Goal: Transaction & Acquisition: Purchase product/service

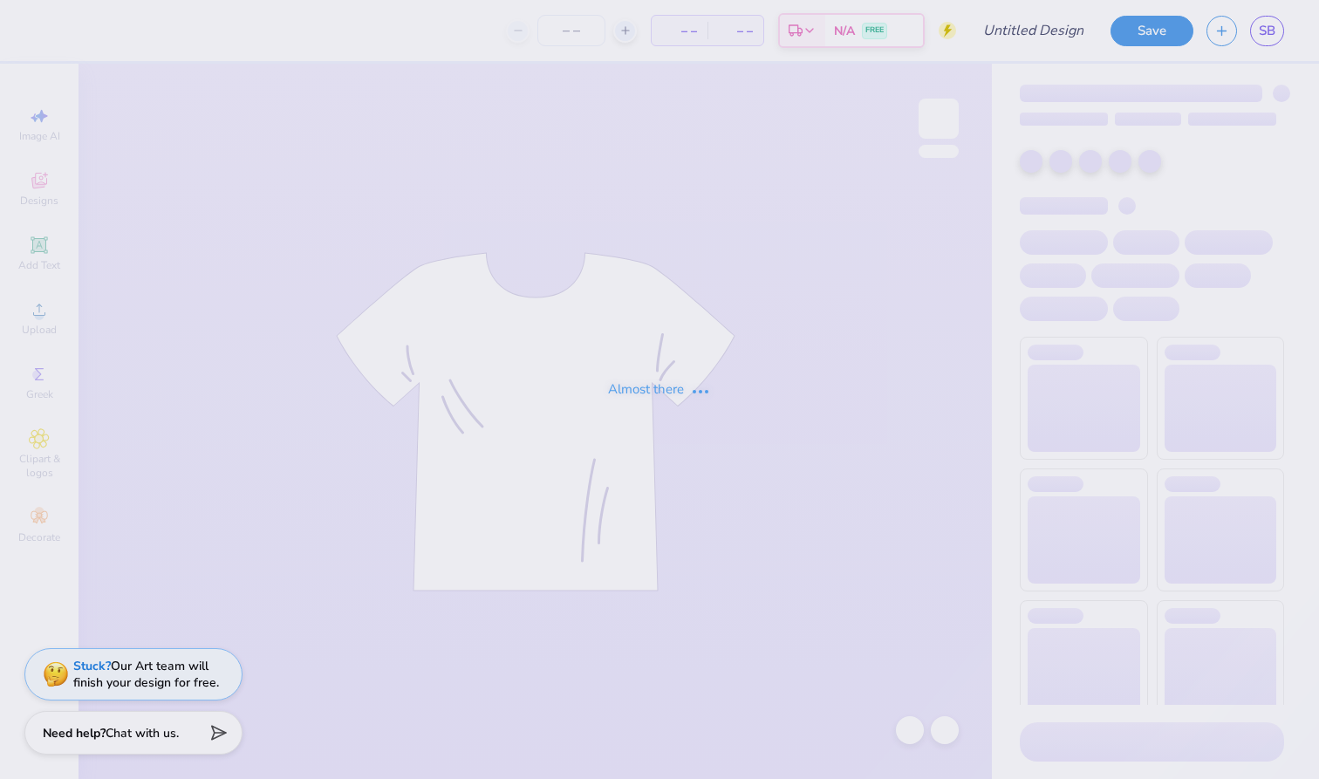
type input "DKD Fall Recruitment Associate Class Merch"
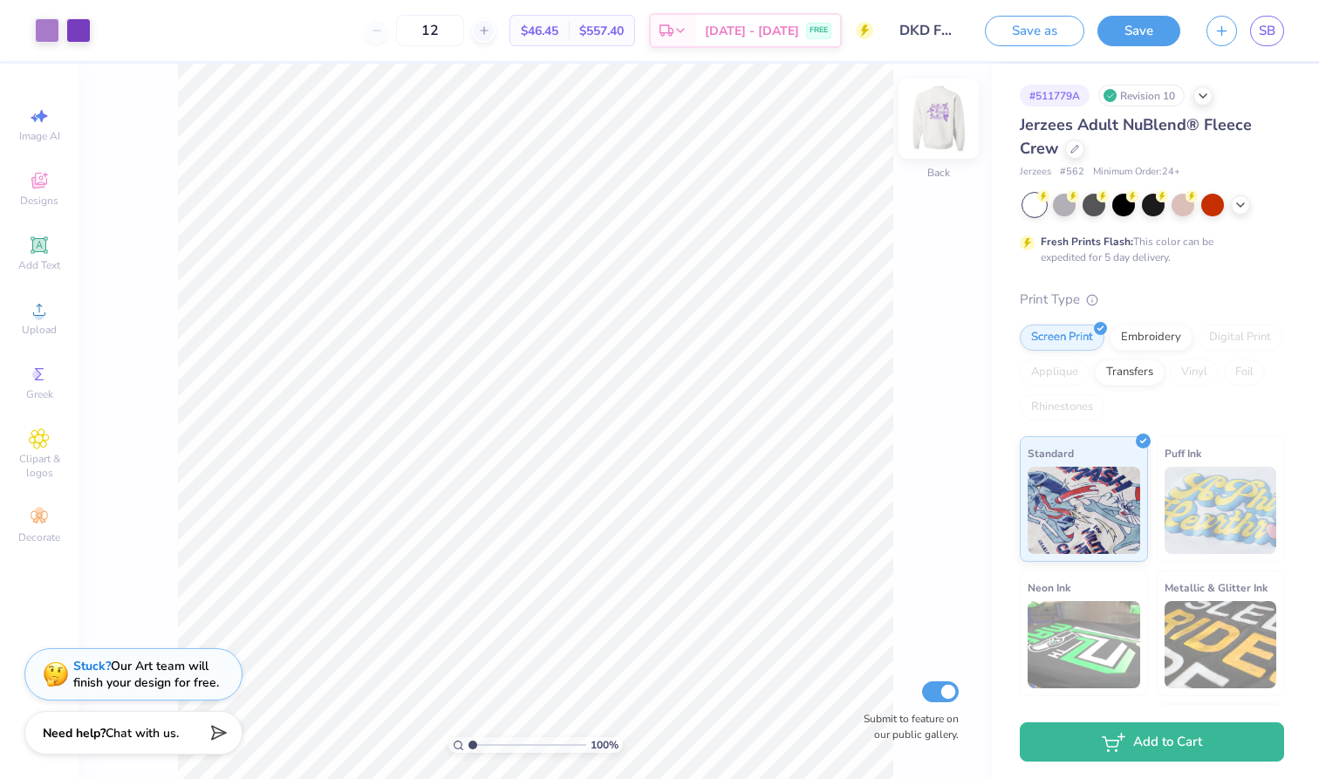
click at [942, 120] on img at bounding box center [939, 119] width 70 height 70
click at [942, 120] on img at bounding box center [938, 118] width 35 height 35
click at [490, 33] on icon at bounding box center [484, 30] width 12 height 12
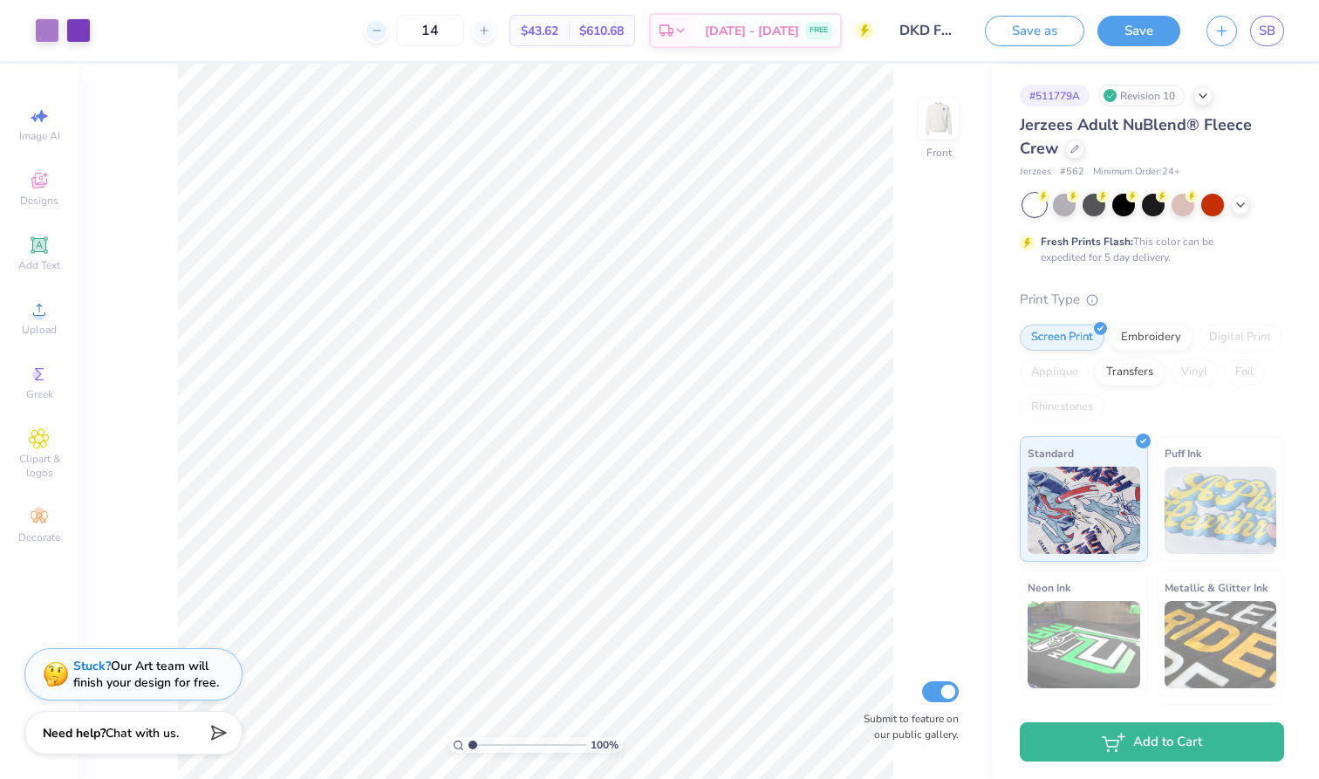
click at [383, 32] on icon at bounding box center [377, 30] width 12 height 12
click at [464, 31] on input "12" at bounding box center [430, 30] width 68 height 31
drag, startPoint x: 465, startPoint y: 31, endPoint x: 447, endPoint y: 31, distance: 18.3
click at [447, 31] on input "12" at bounding box center [430, 30] width 68 height 31
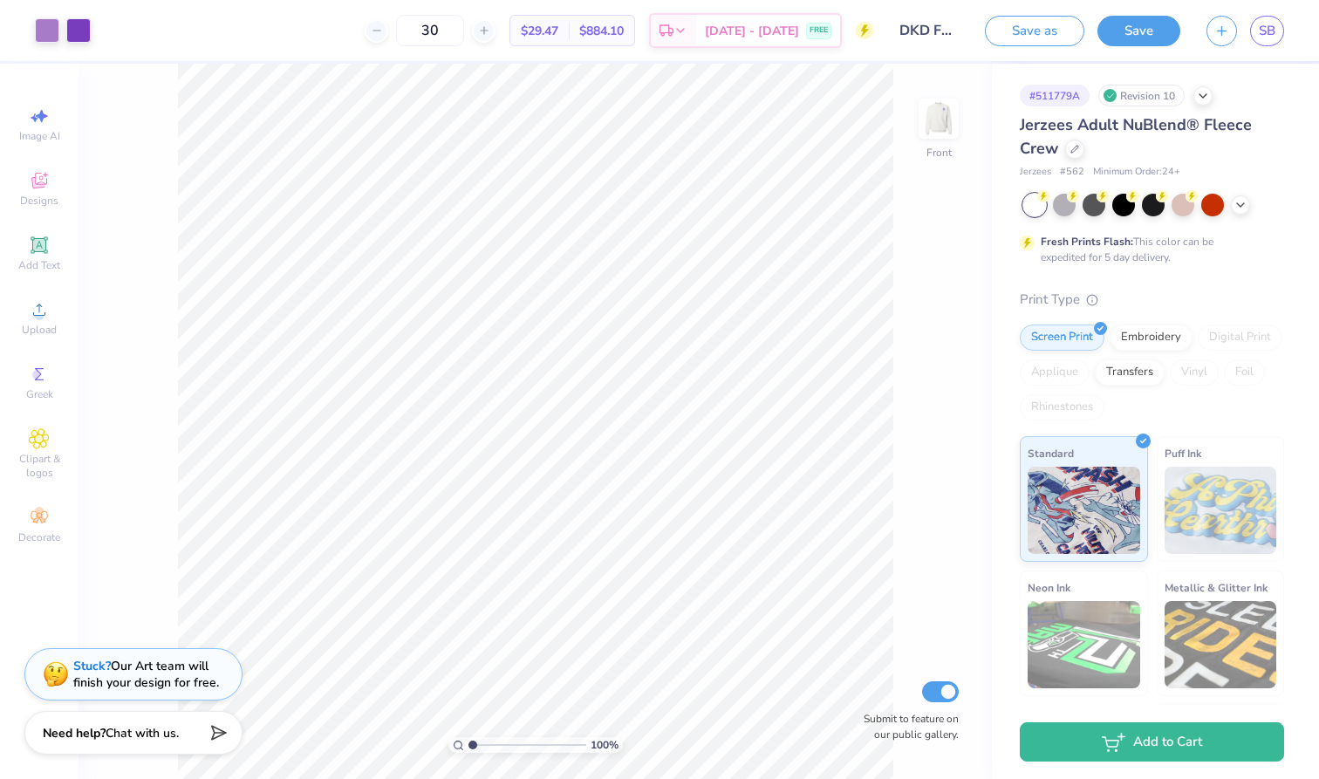
type input "3"
type input "1"
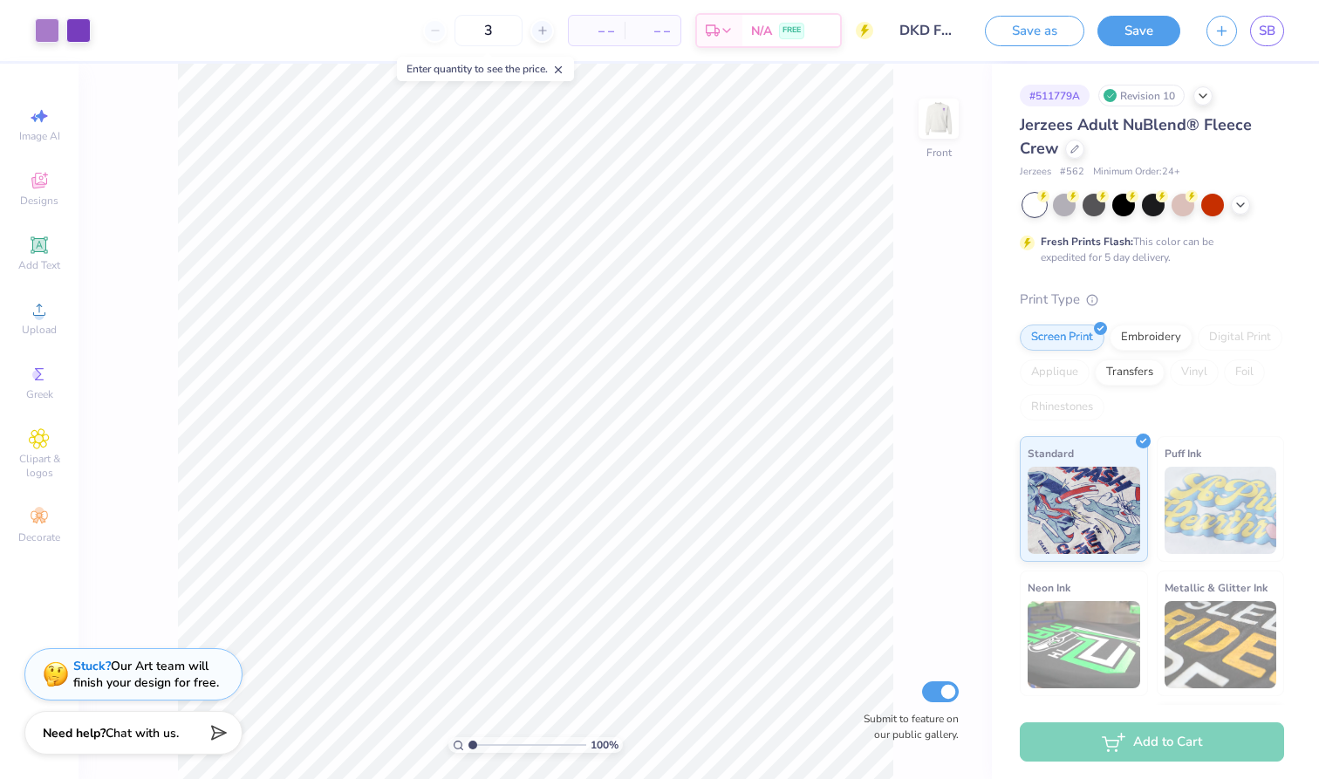
type input "30"
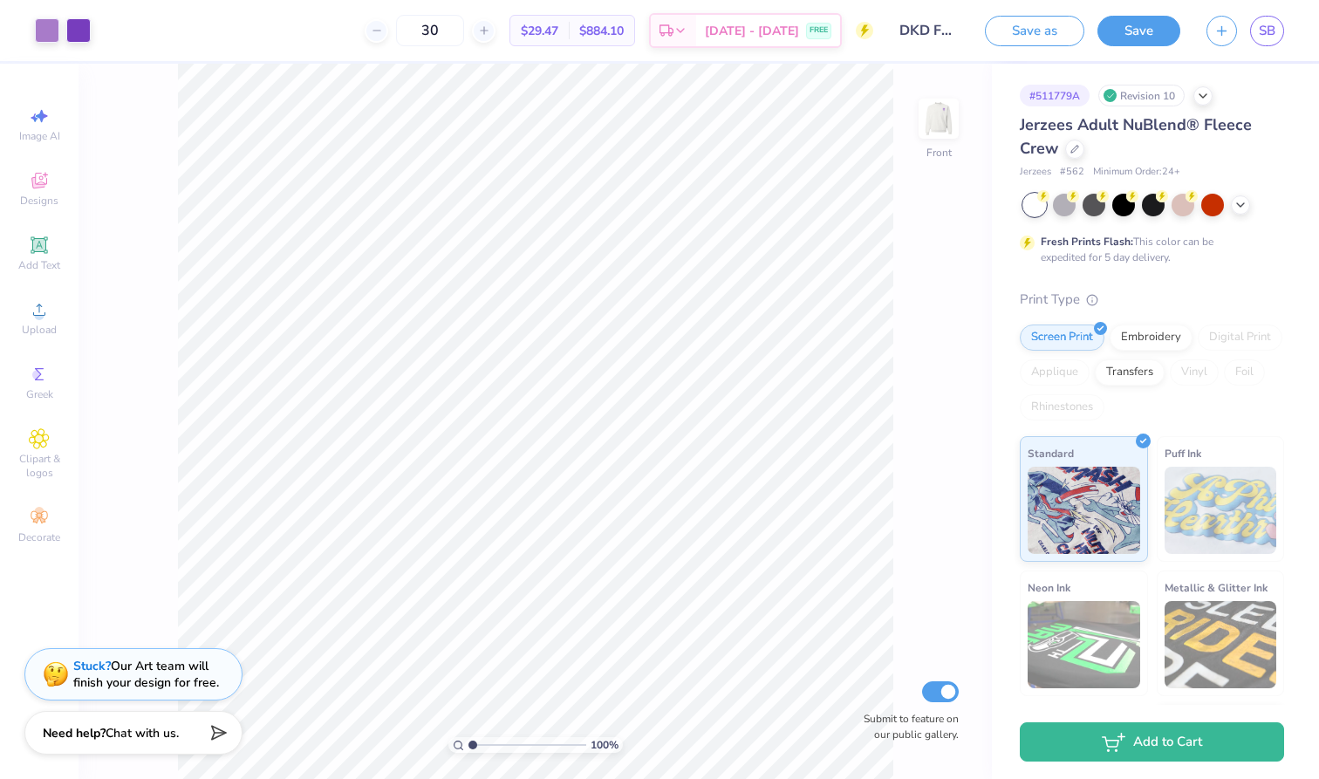
type input "3"
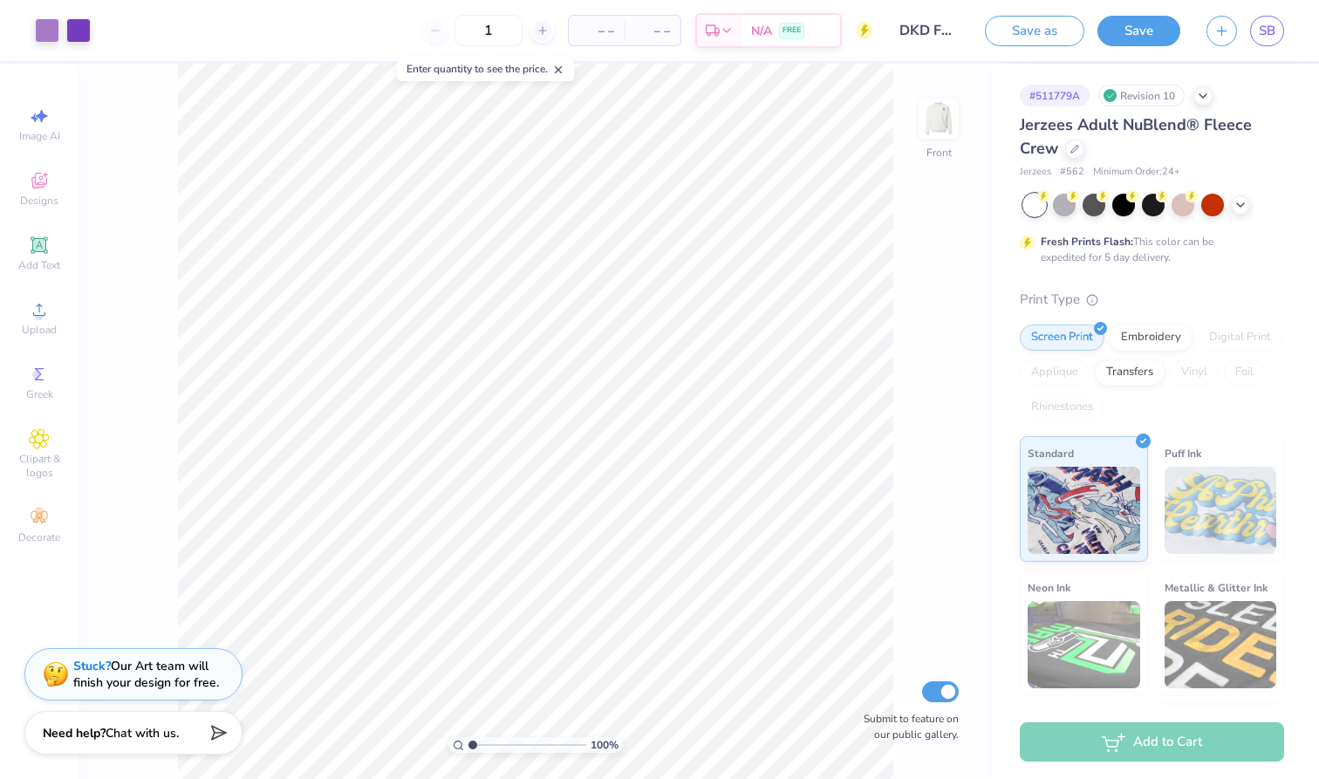
type input "12"
